Goal: Use online tool/utility: Utilize a website feature to perform a specific function

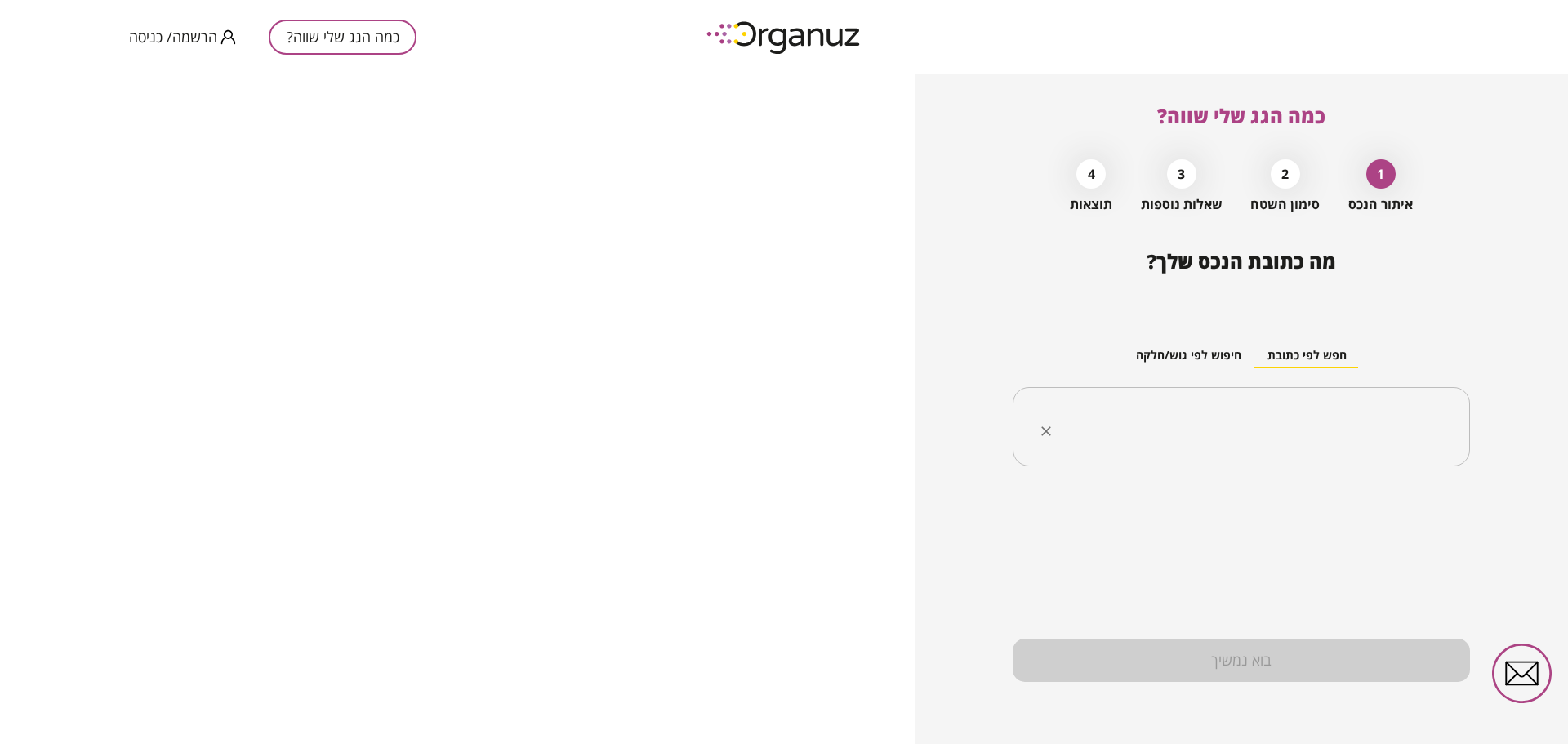
click at [1300, 393] on div "​" at bounding box center [1241, 427] width 457 height 80
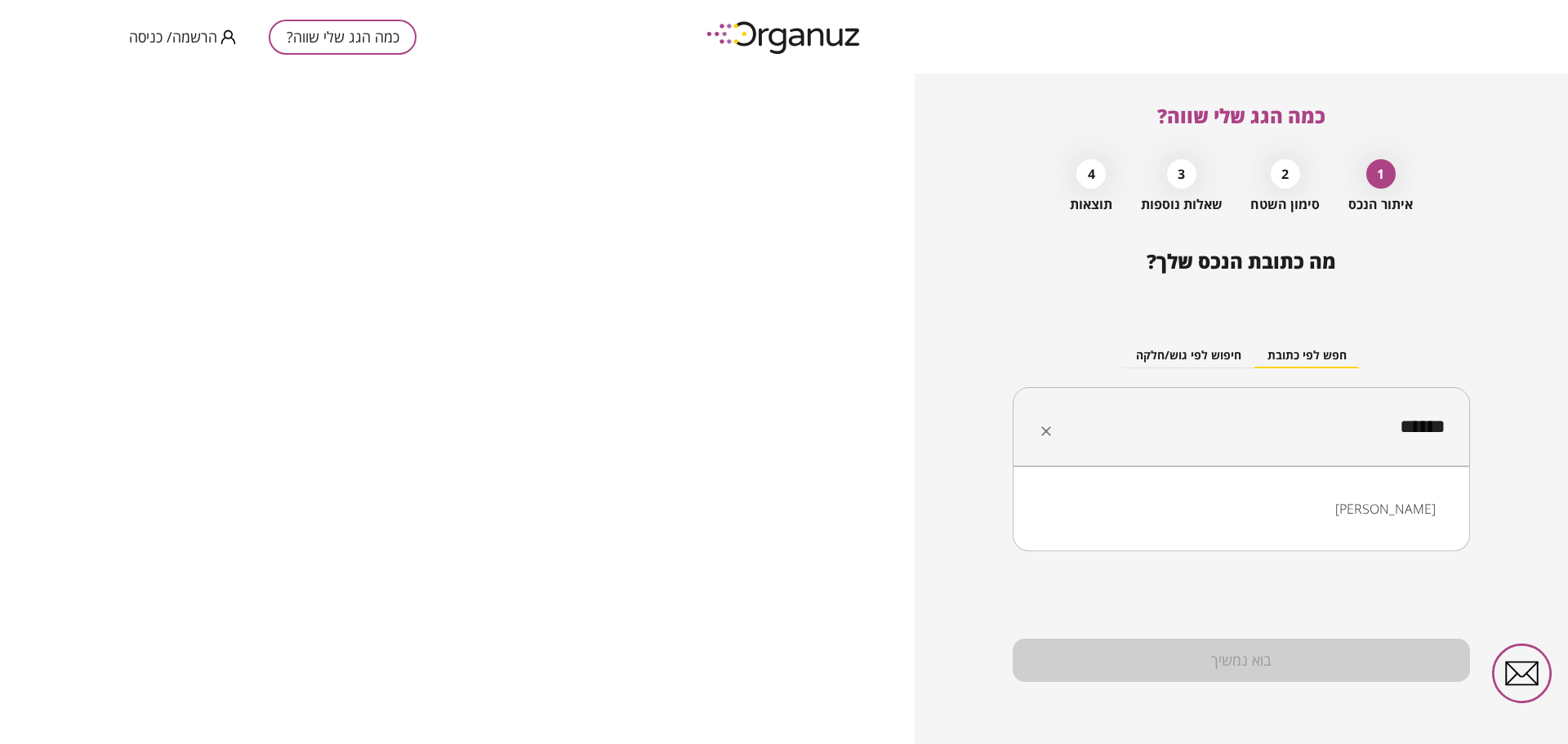
click at [1401, 504] on li "[PERSON_NAME]" at bounding box center [1240, 509] width 415 height 29
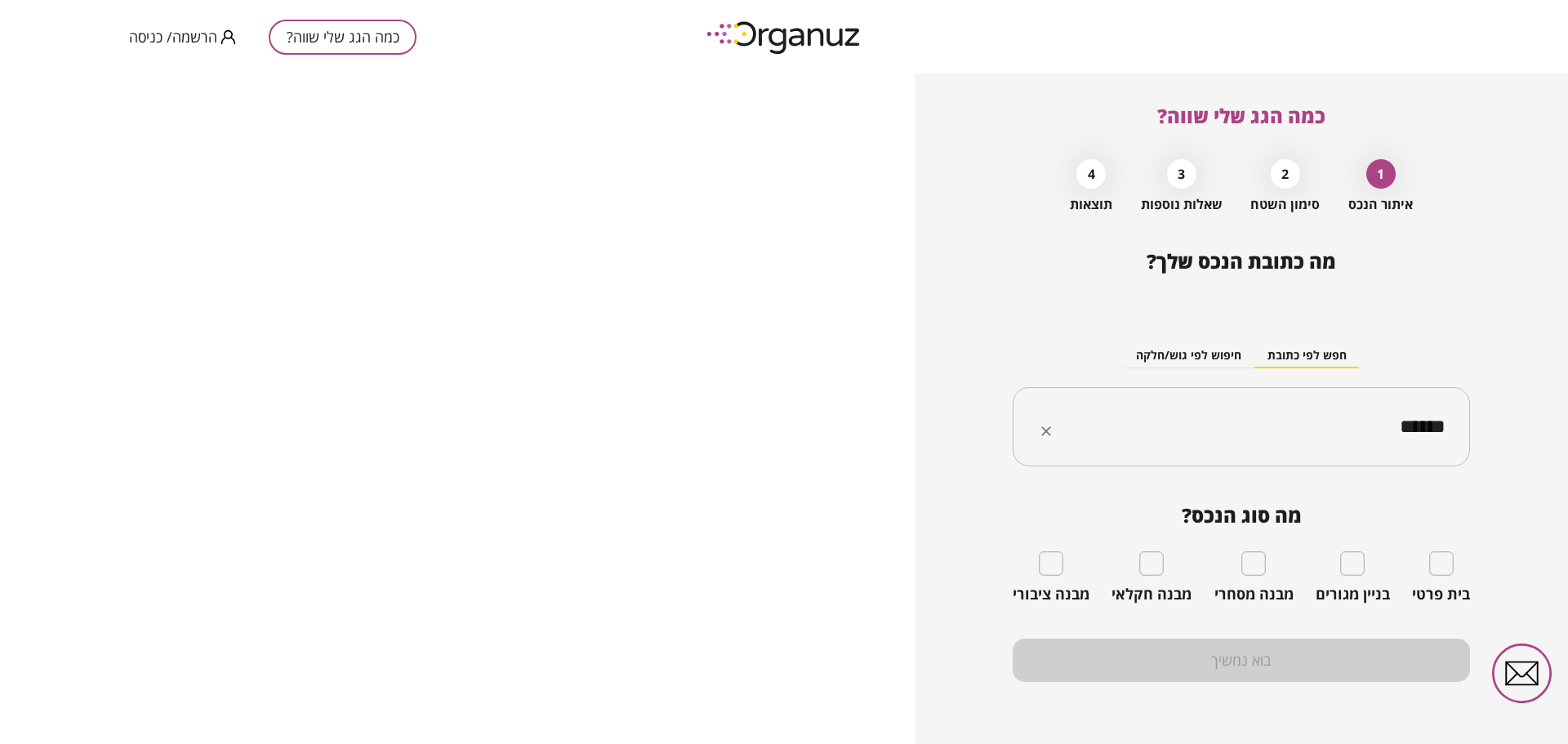
type input "******"
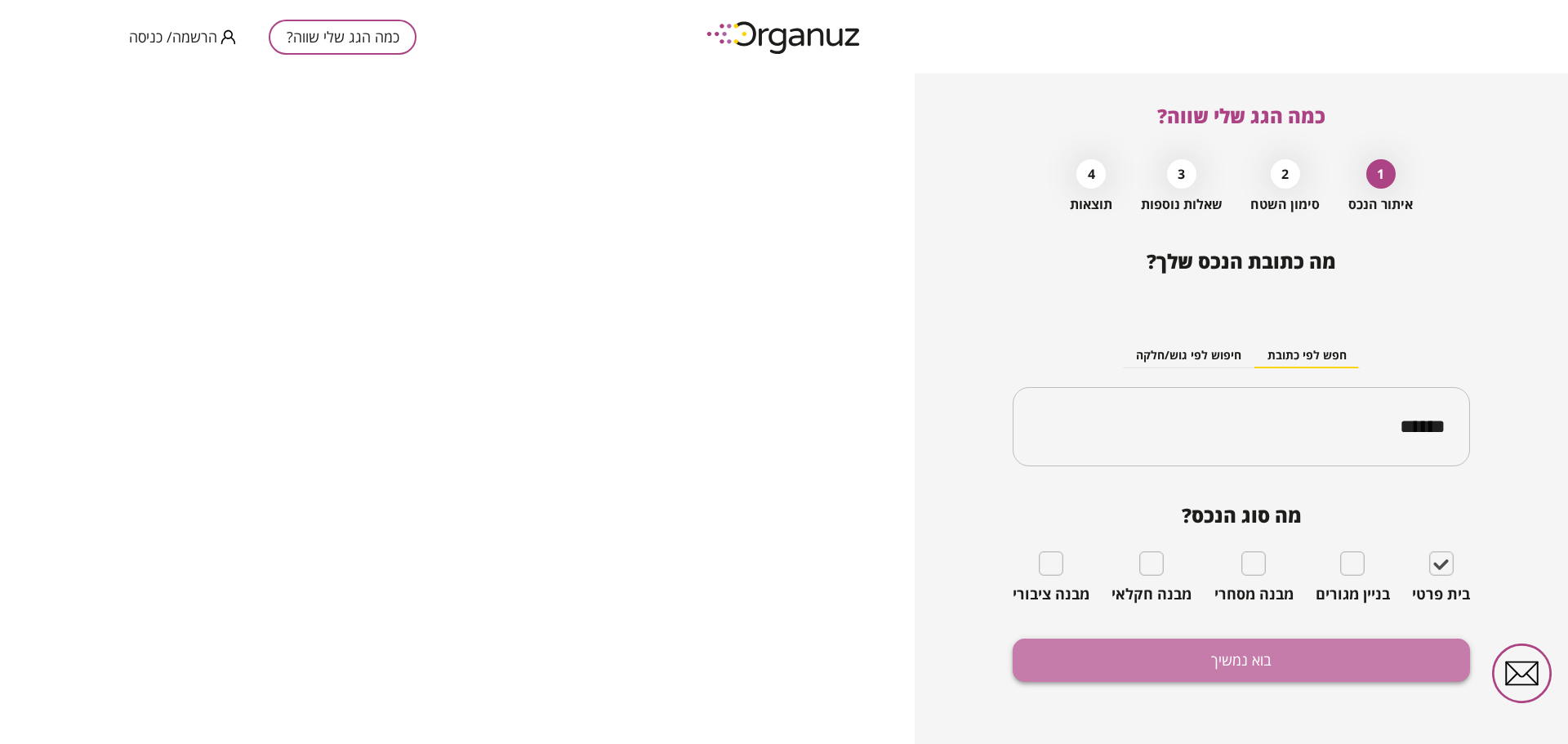
click at [1313, 653] on button "בוא נמשיך" at bounding box center [1241, 660] width 457 height 44
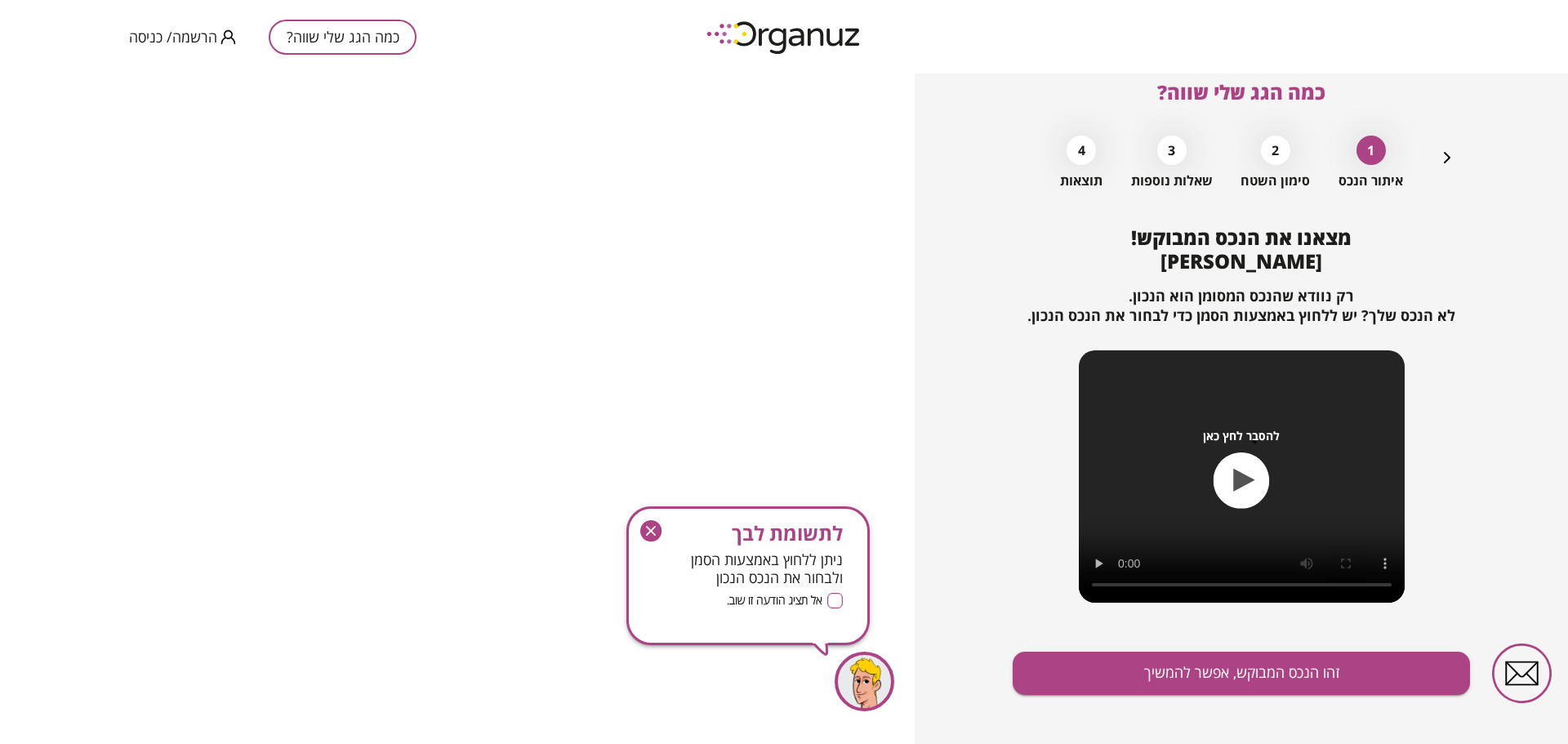
scroll to position [37, 0]
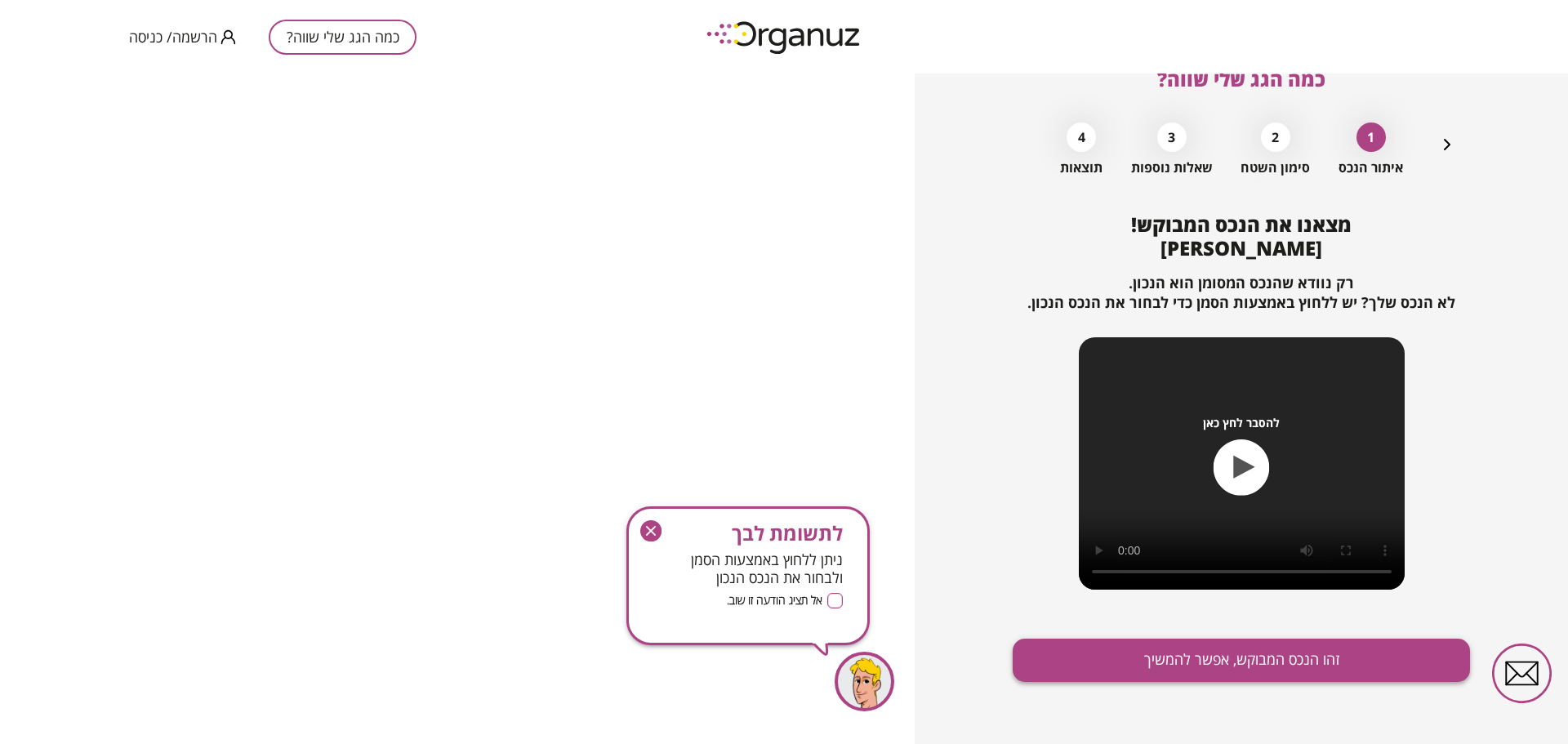
click at [1216, 666] on button "זהו הנכס המבוקש, אפשר להמשיך" at bounding box center [1241, 660] width 457 height 44
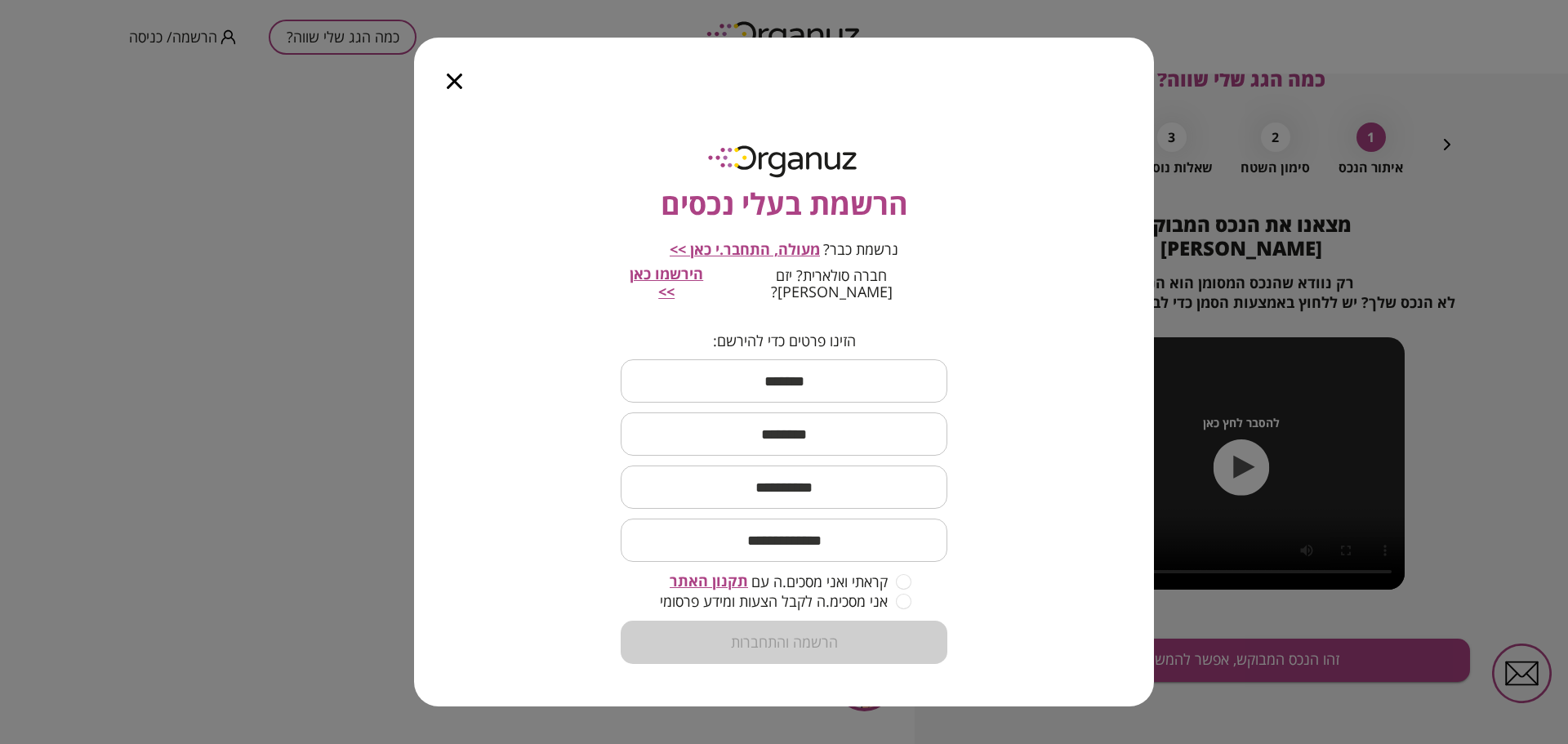
click at [455, 89] on icon "button" at bounding box center [454, 82] width 16 height 16
